Goal: Information Seeking & Learning: Learn about a topic

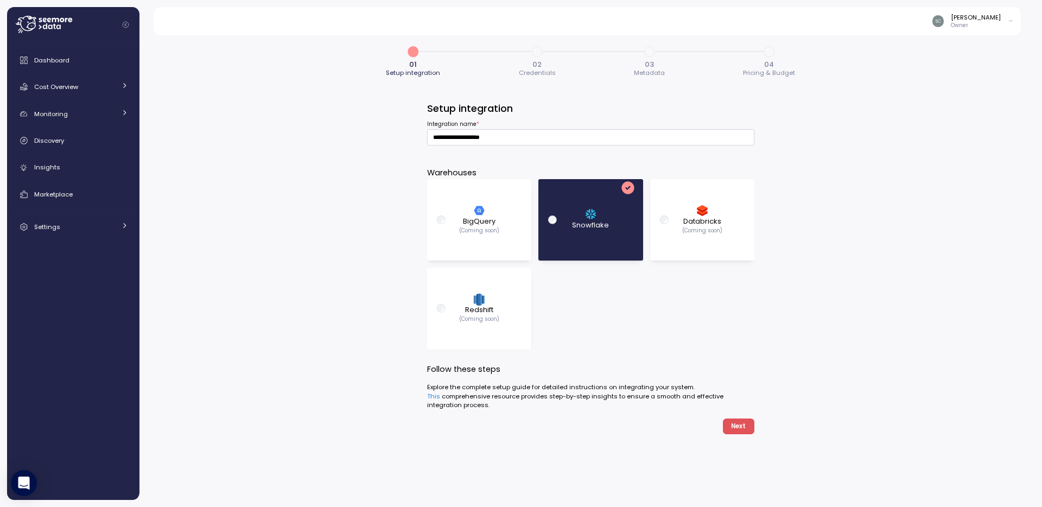
click at [284, 177] on div "**********" at bounding box center [590, 267] width 902 height 479
click at [262, 130] on div "**********" at bounding box center [590, 267] width 902 height 479
click at [48, 25] on icon at bounding box center [44, 24] width 56 height 17
click at [34, 58] on span "Dashboard" at bounding box center [51, 60] width 35 height 9
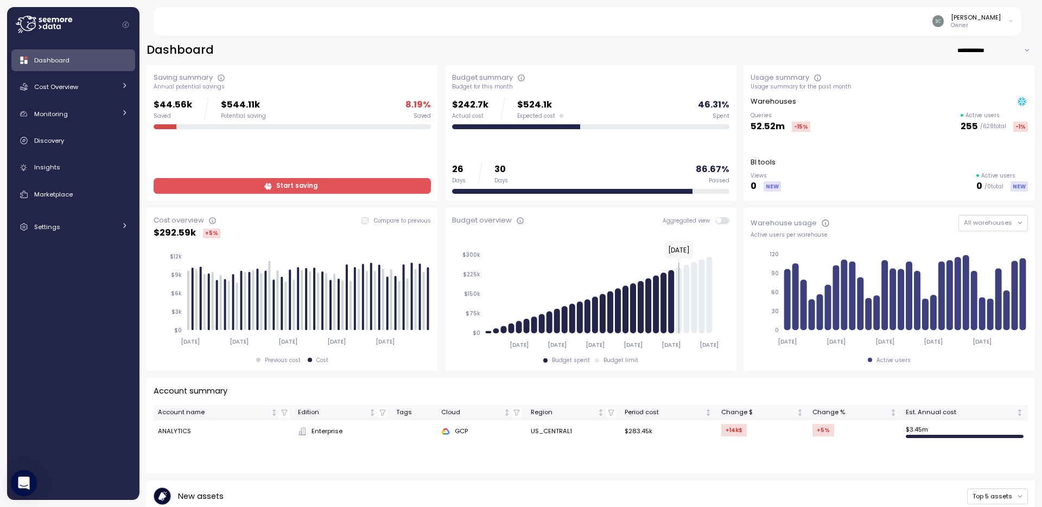
click at [235, 184] on span "Start saving" at bounding box center [291, 186] width 263 height 15
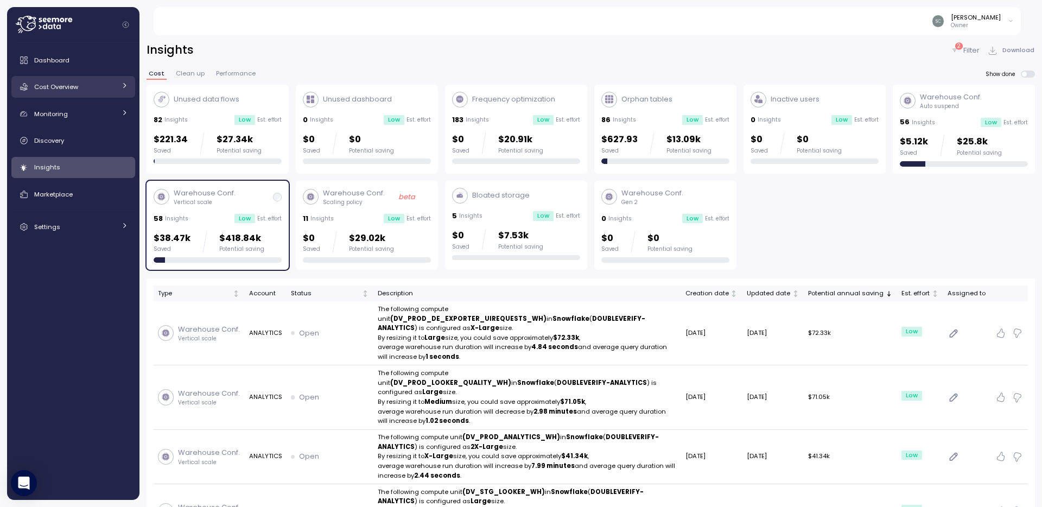
click at [54, 86] on span "Cost Overview" at bounding box center [56, 86] width 44 height 9
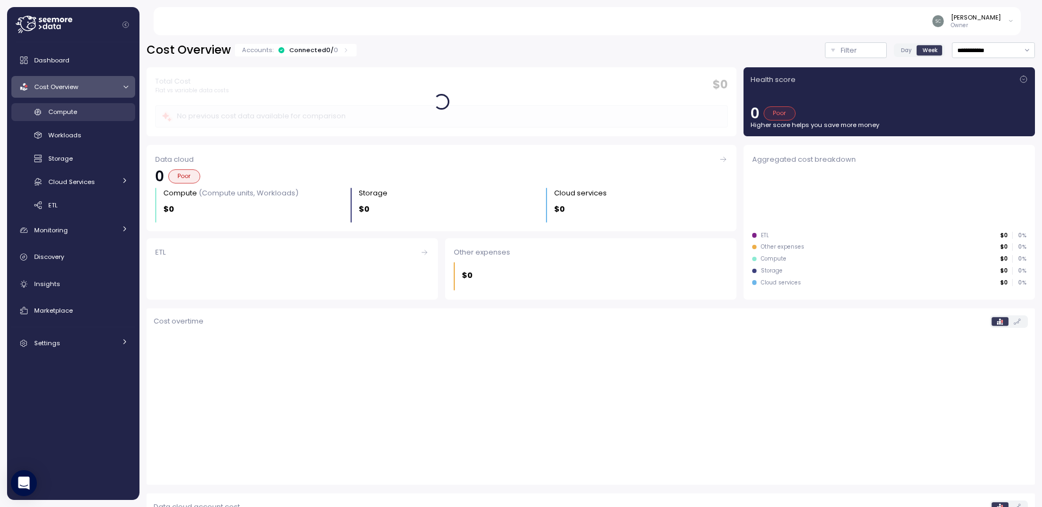
click at [55, 111] on span "Compute" at bounding box center [62, 111] width 29 height 9
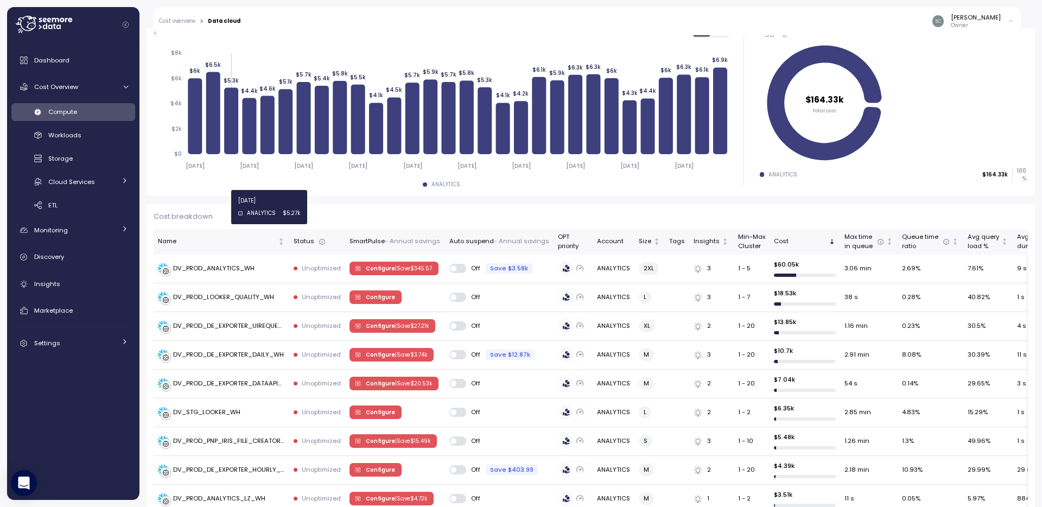
scroll to position [170, 0]
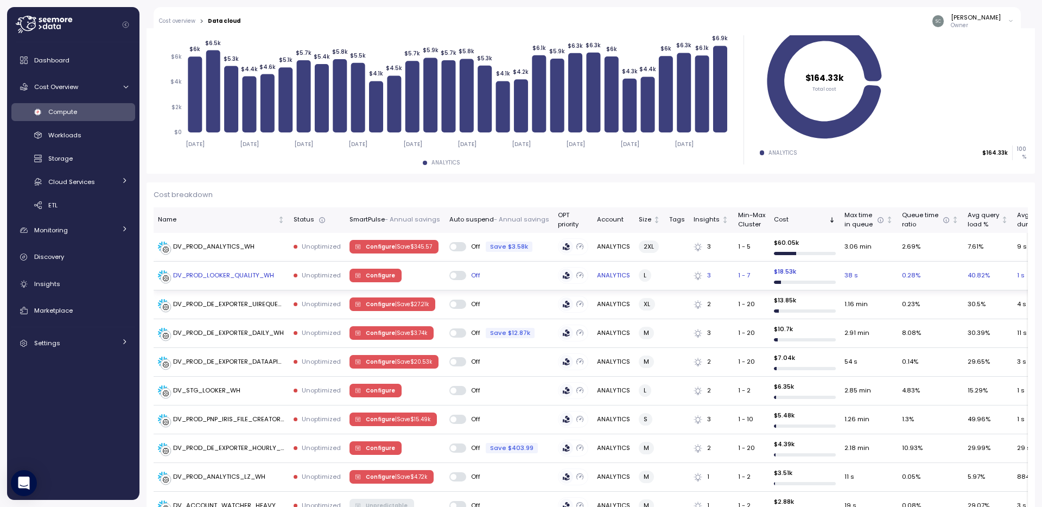
click at [227, 271] on div "DV_PROD_LOOKER_QUALITY_WH" at bounding box center [223, 276] width 101 height 10
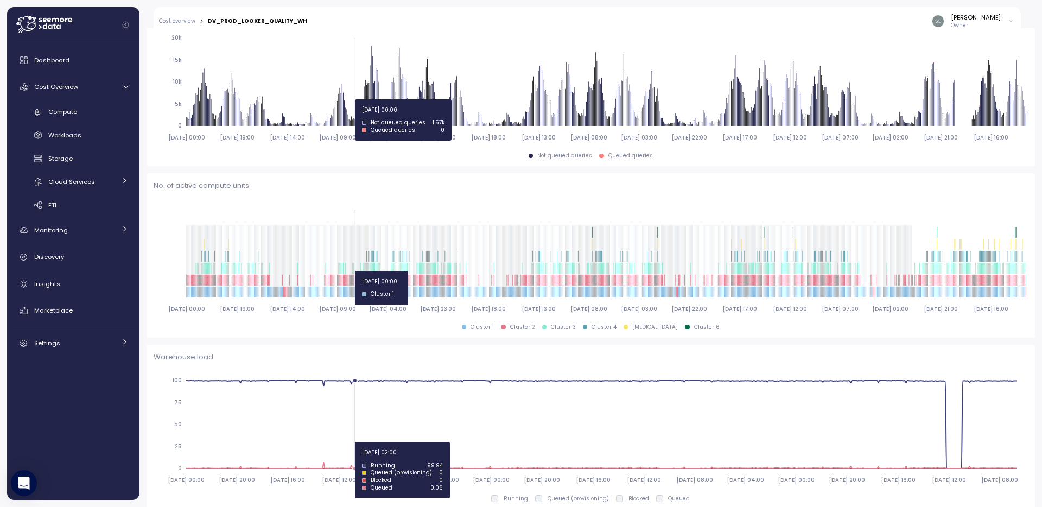
scroll to position [161, 0]
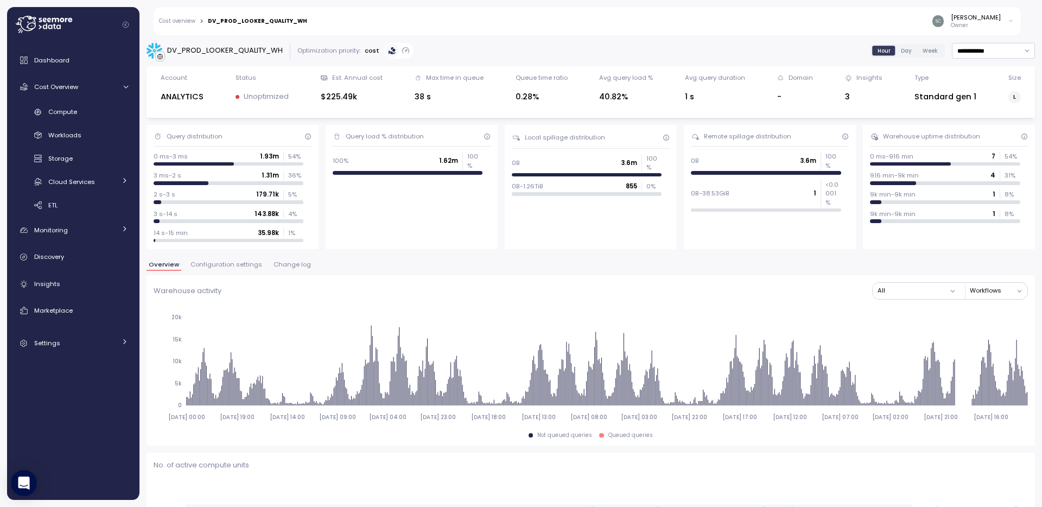
scroll to position [536, 0]
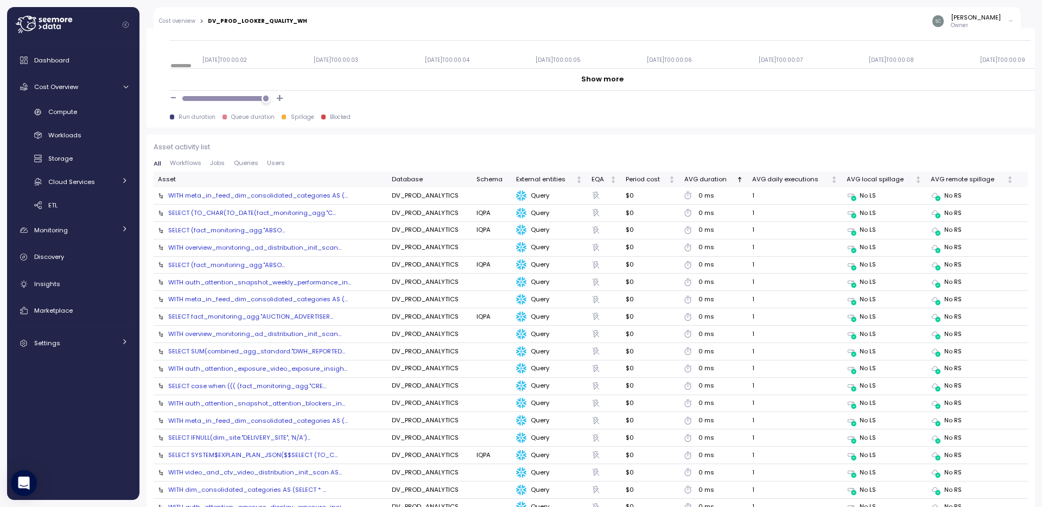
click at [703, 177] on div "AVG duration" at bounding box center [709, 180] width 50 height 10
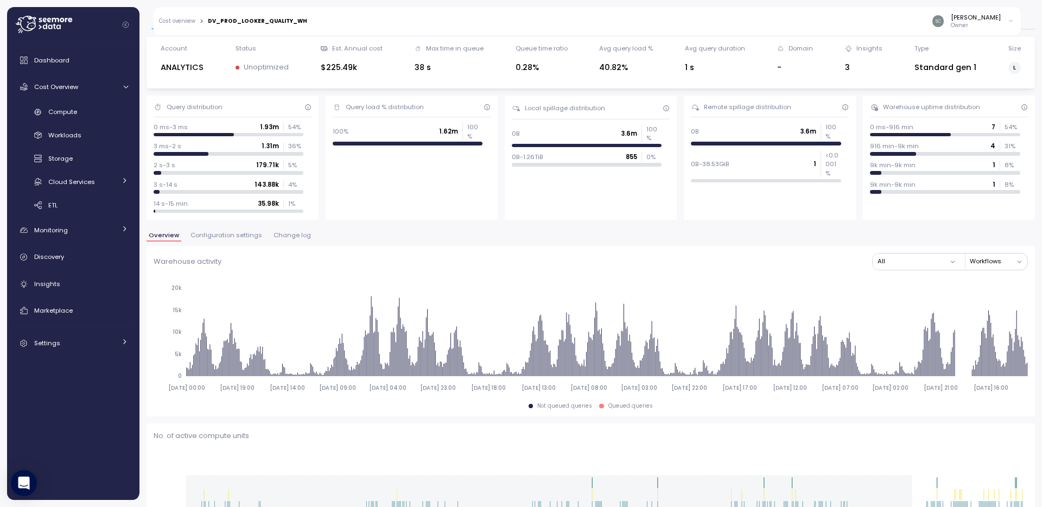
scroll to position [0, 0]
